Goal: Transaction & Acquisition: Download file/media

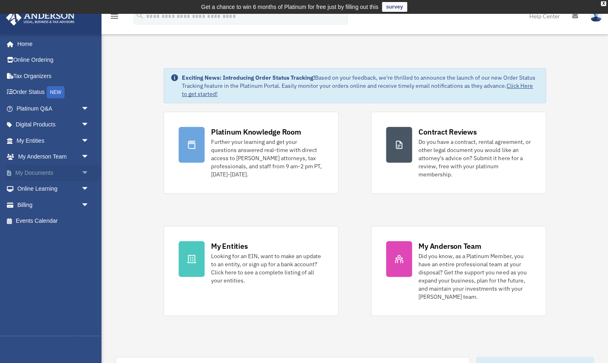
click at [24, 171] on link "My Documents arrow_drop_down" at bounding box center [54, 172] width 96 height 16
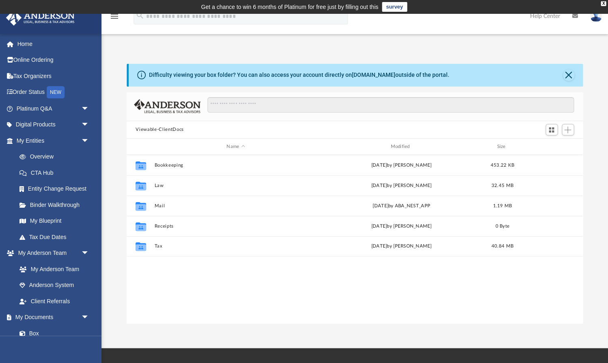
scroll to position [184, 456]
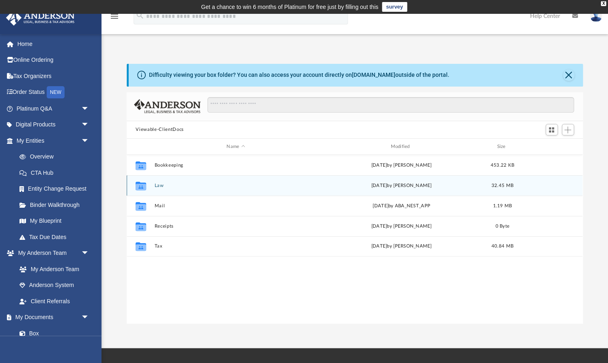
click at [158, 186] on button "Law" at bounding box center [236, 185] width 162 height 5
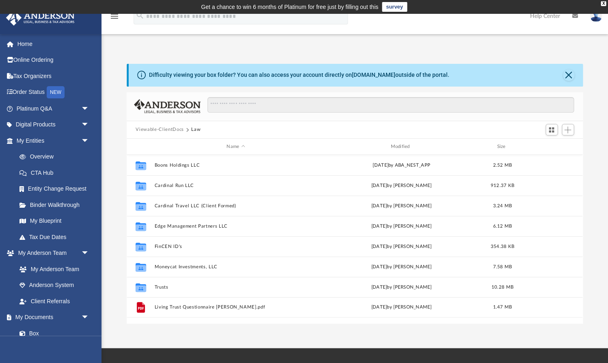
click at [171, 129] on button "Viewable-ClientDocs" at bounding box center [160, 129] width 48 height 7
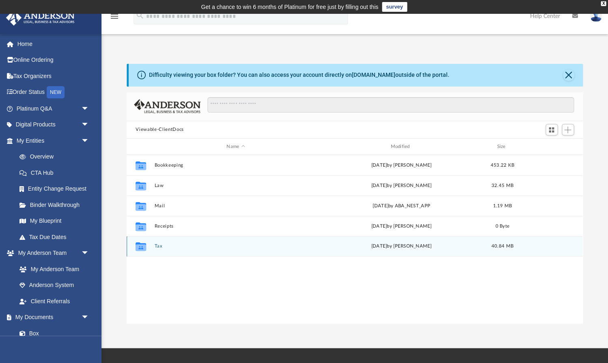
click at [159, 245] on button "Tax" at bounding box center [236, 246] width 162 height 5
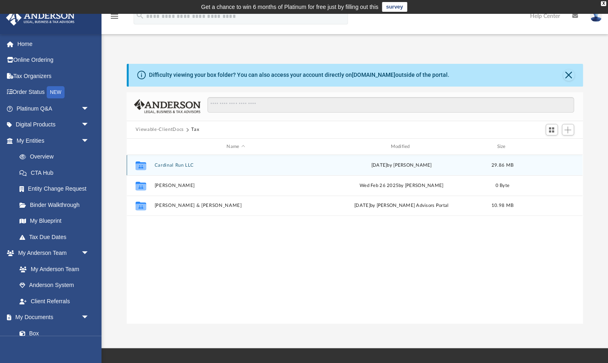
click at [176, 165] on button "Cardinal Run LLC" at bounding box center [236, 164] width 162 height 5
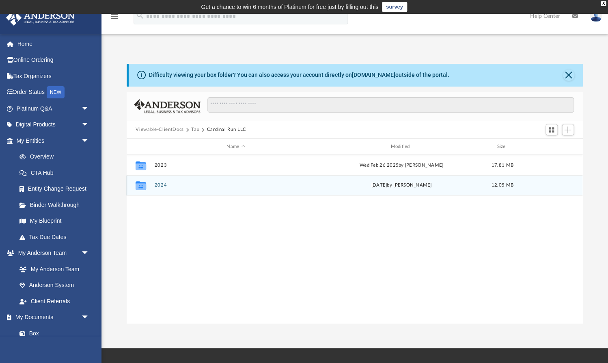
click at [164, 184] on button "2024" at bounding box center [236, 185] width 162 height 5
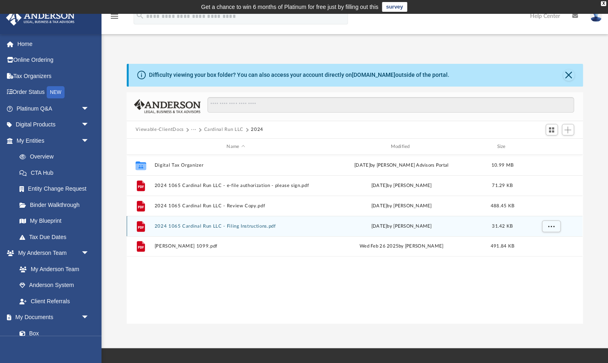
click at [180, 224] on button "2024 1065 Cardinal Run LLC - Filing Instructions.pdf" at bounding box center [236, 225] width 162 height 5
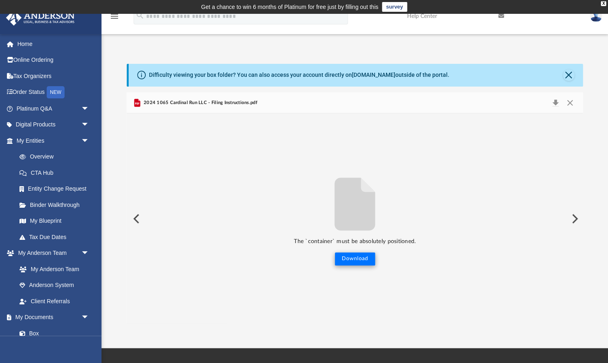
click at [360, 262] on button "Download" at bounding box center [355, 258] width 40 height 13
click at [157, 43] on div "App [EMAIL_ADDRESS][DOMAIN_NAME] Sign Out [EMAIL_ADDRESS][DOMAIN_NAME] Home Onl…" at bounding box center [304, 180] width 608 height 285
click at [144, 213] on button "Preview" at bounding box center [136, 218] width 18 height 23
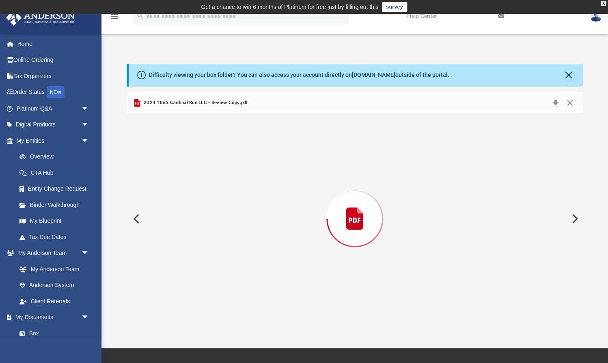
scroll to position [1644, 0]
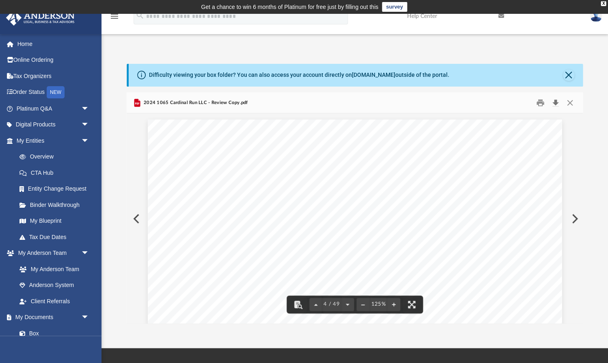
click at [558, 100] on button "Download" at bounding box center [555, 102] width 15 height 13
